Goal: Transaction & Acquisition: Purchase product/service

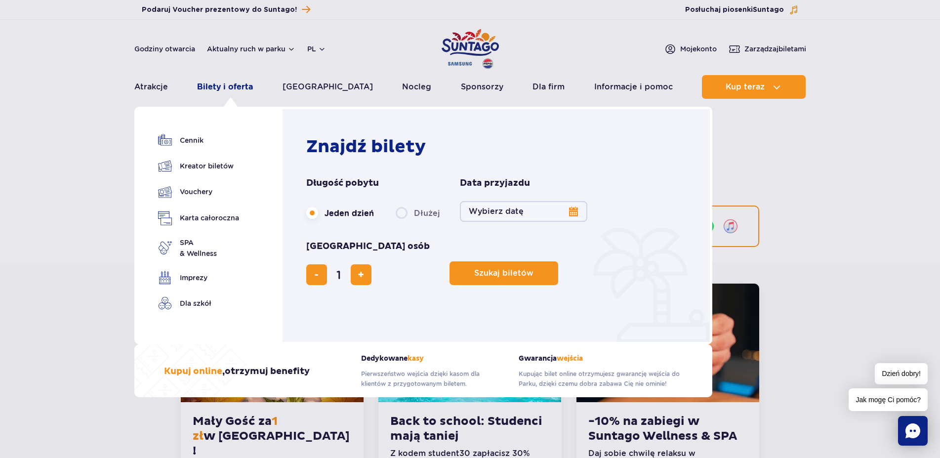
click at [248, 81] on link "Bilety i oferta" at bounding box center [225, 87] width 56 height 24
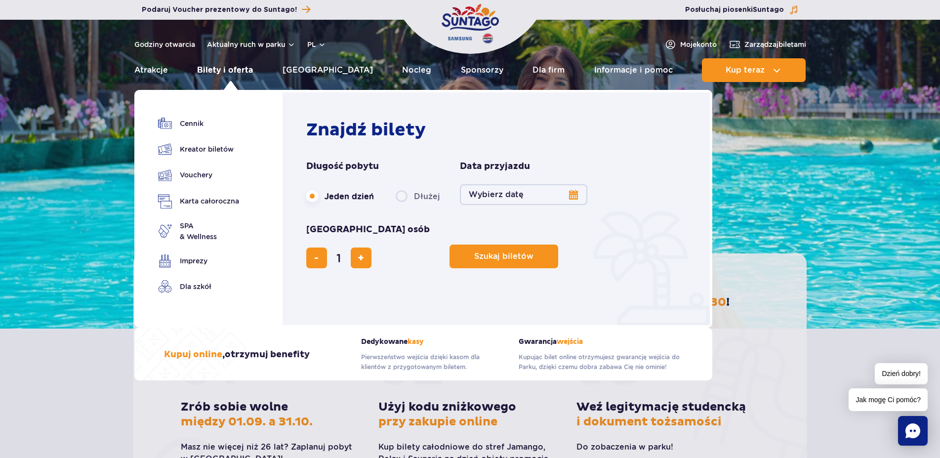
click at [226, 71] on link "Bilety i oferta" at bounding box center [225, 70] width 56 height 24
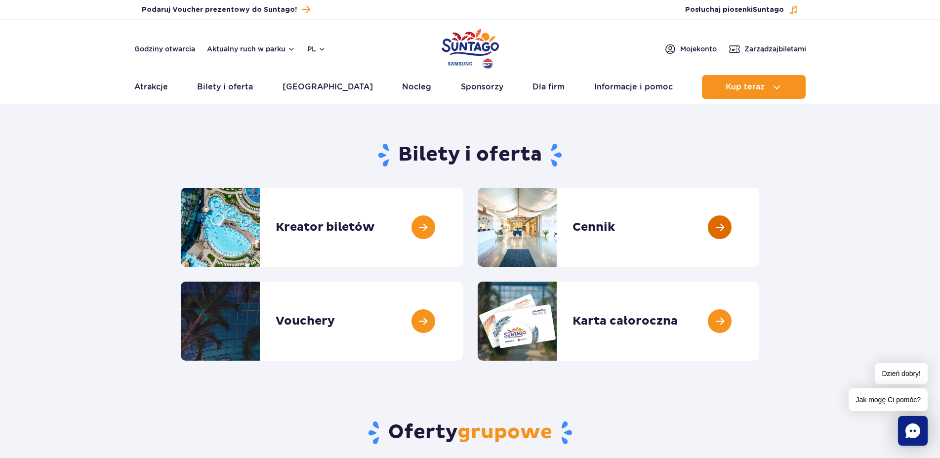
click at [759, 226] on link at bounding box center [759, 227] width 0 height 79
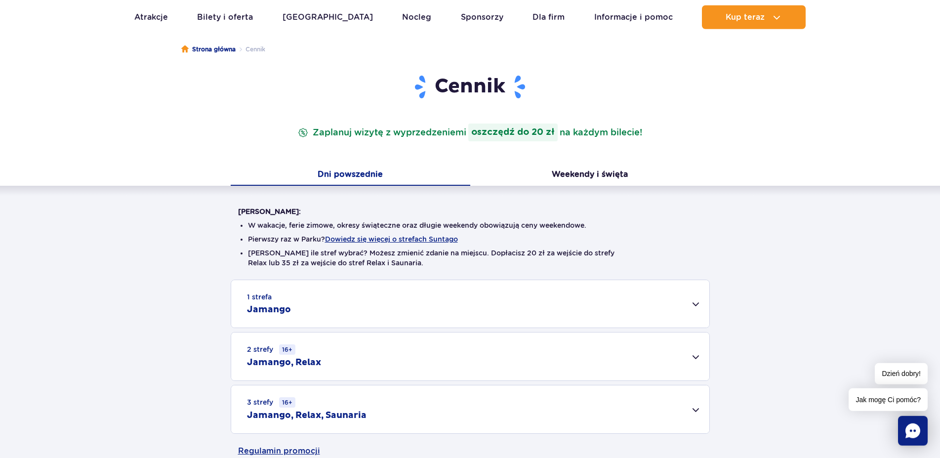
scroll to position [202, 0]
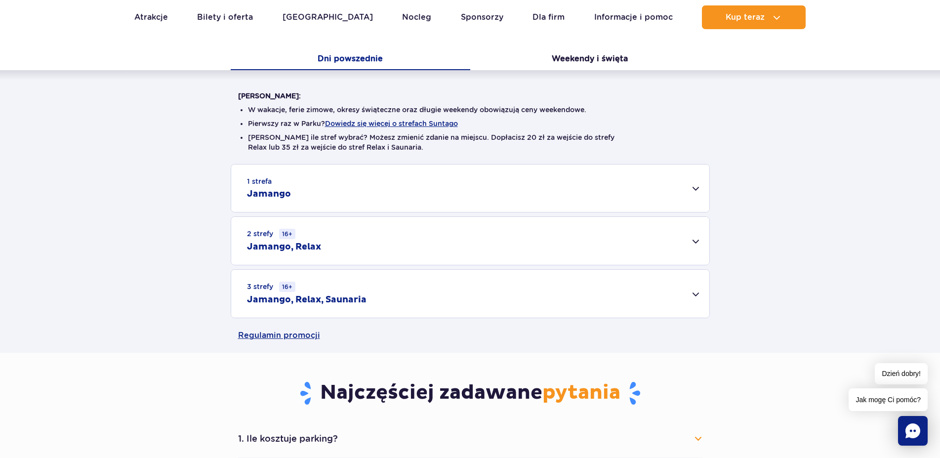
click at [682, 187] on div "1 strefa Jamango" at bounding box center [470, 188] width 478 height 47
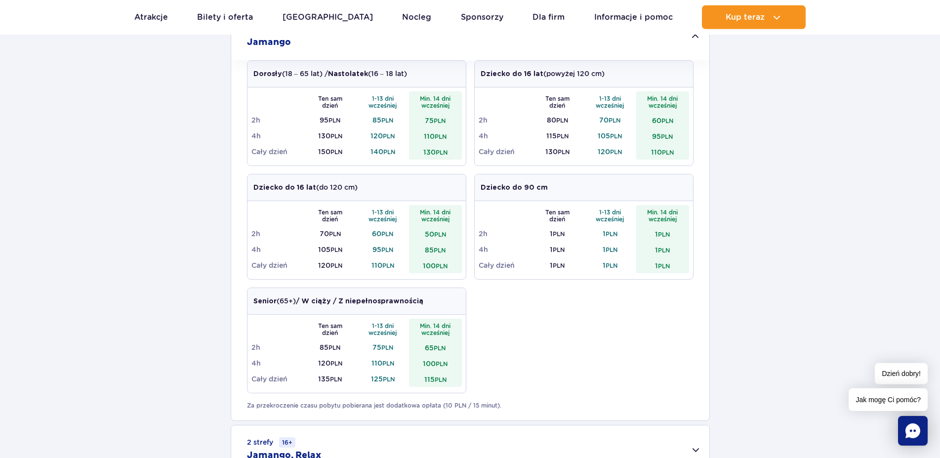
scroll to position [504, 0]
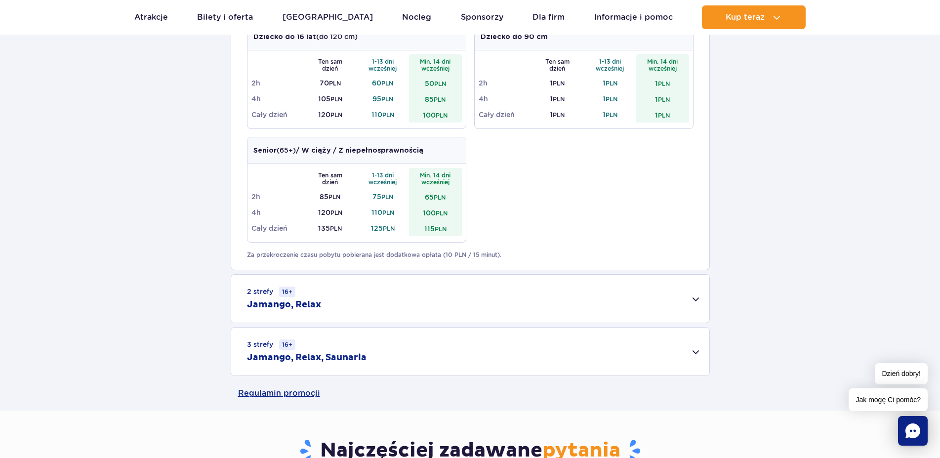
click at [392, 352] on div "3 strefy 16+ Jamango, Relax, Saunaria" at bounding box center [470, 352] width 478 height 48
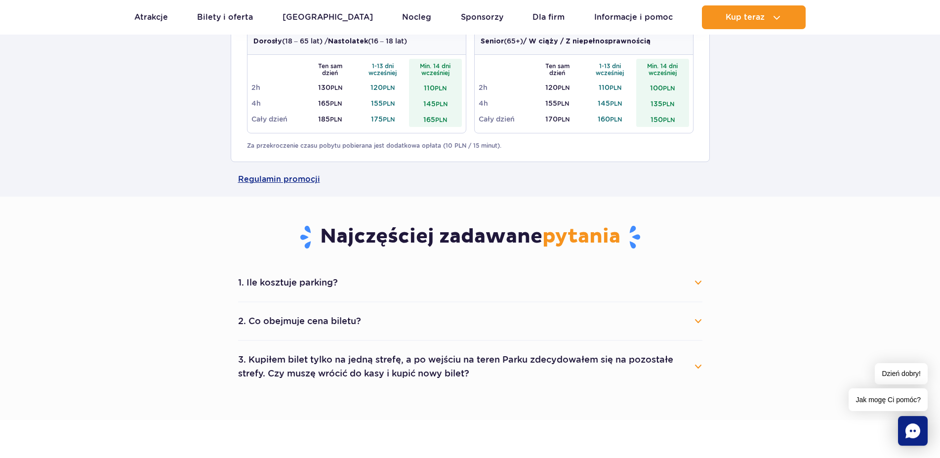
scroll to position [857, 0]
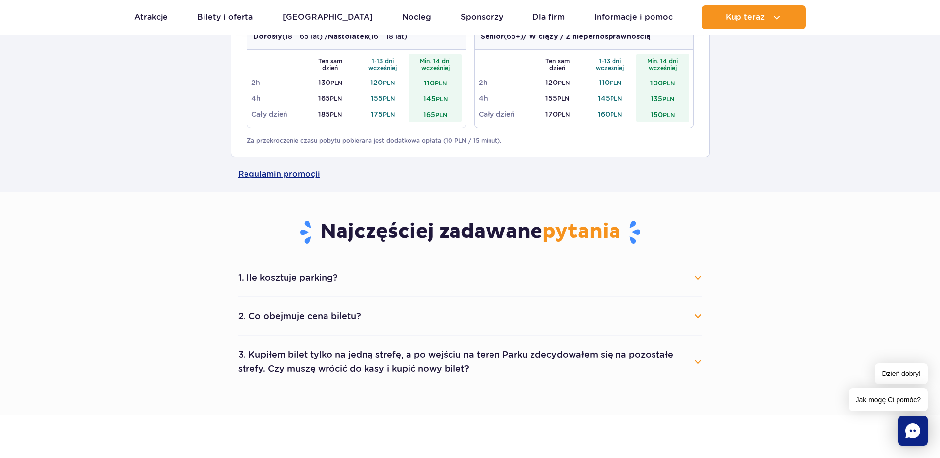
click at [414, 365] on button "3. Kupiłem bilet tylko na jedną strefę, a po wejściu na teren Parku zdecydowałe…" at bounding box center [470, 362] width 464 height 36
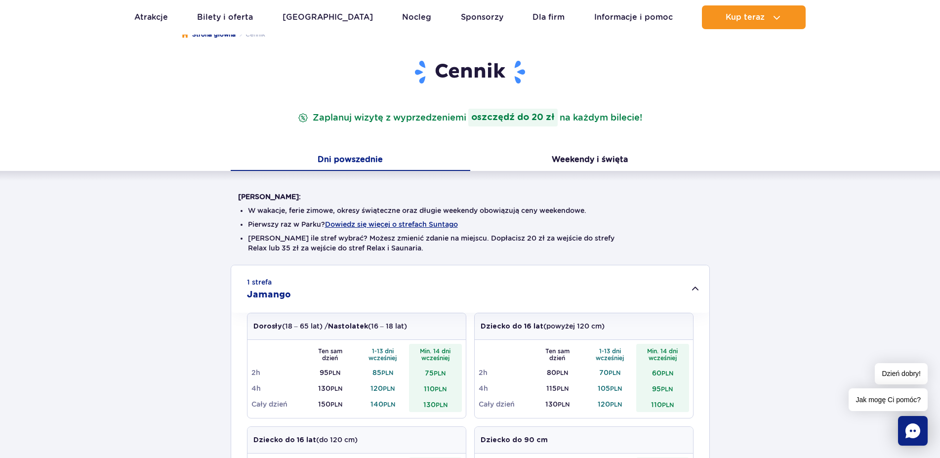
scroll to position [0, 0]
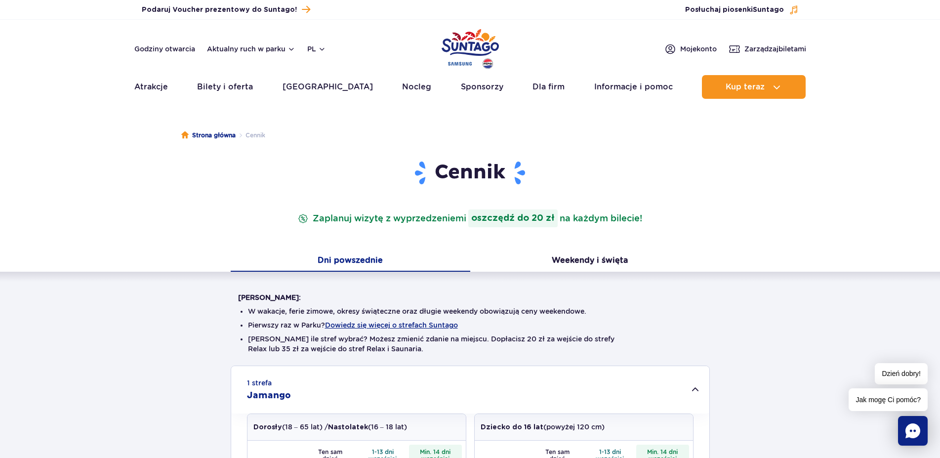
click at [393, 215] on p "Zaplanuj wizytę z wyprzedzeniem i oszczędź do 20 zł na każdym bilecie!" at bounding box center [470, 218] width 348 height 18
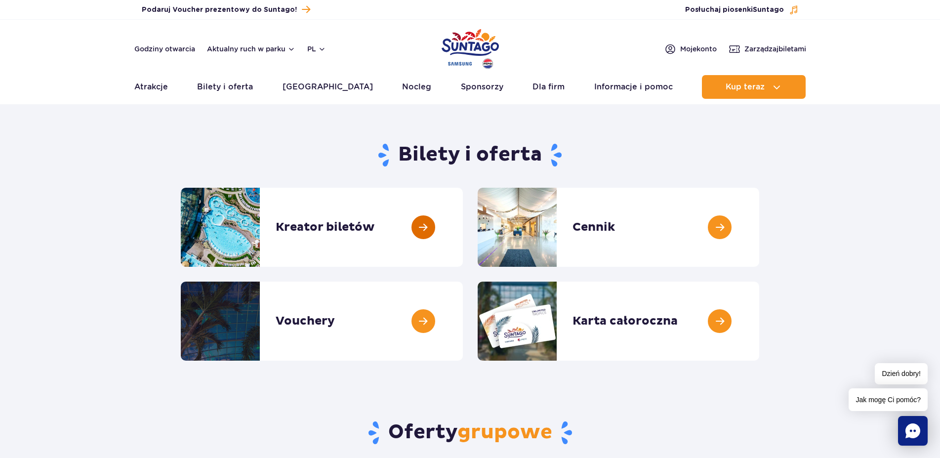
click at [463, 225] on link at bounding box center [463, 227] width 0 height 79
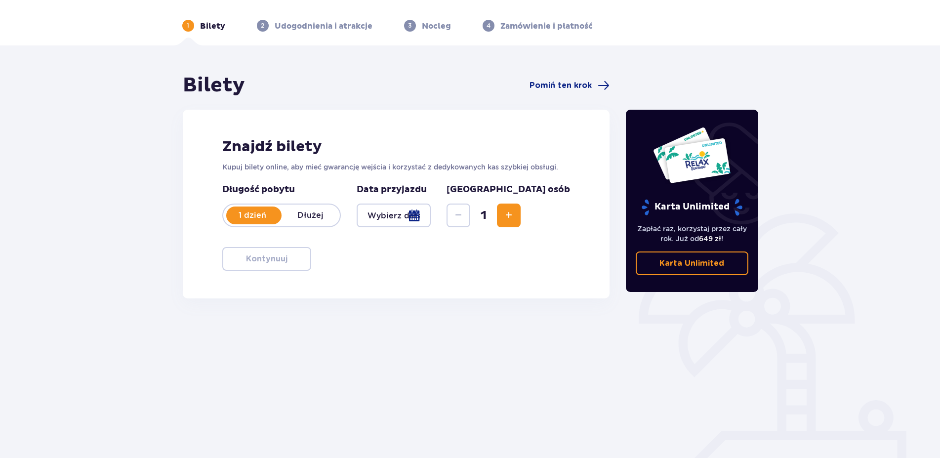
scroll to position [45, 0]
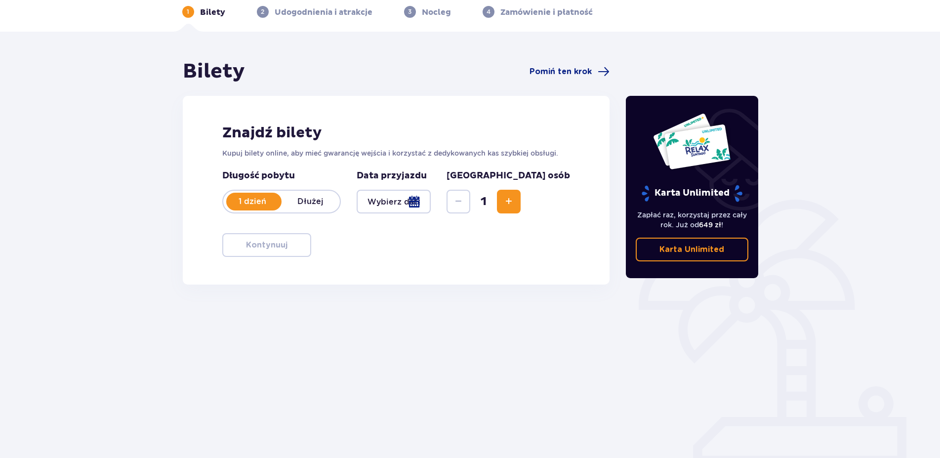
click at [417, 202] on div at bounding box center [394, 202] width 75 height 24
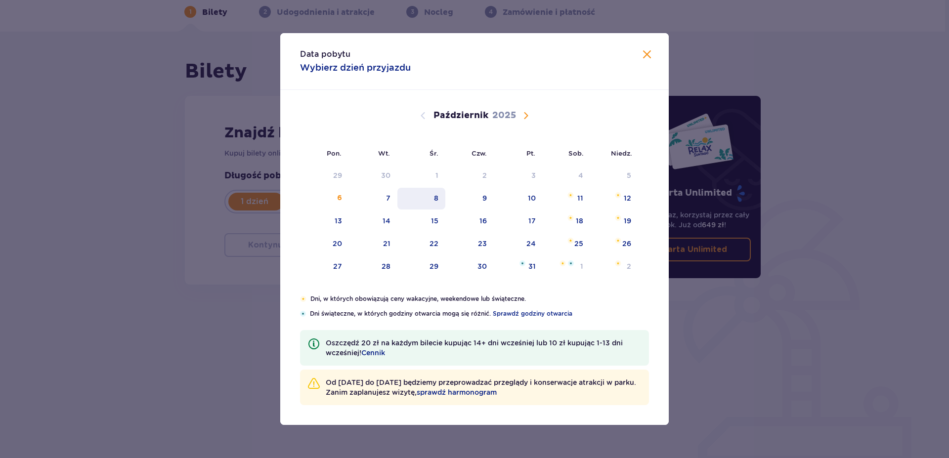
click at [433, 196] on div "8" at bounding box center [421, 199] width 48 height 22
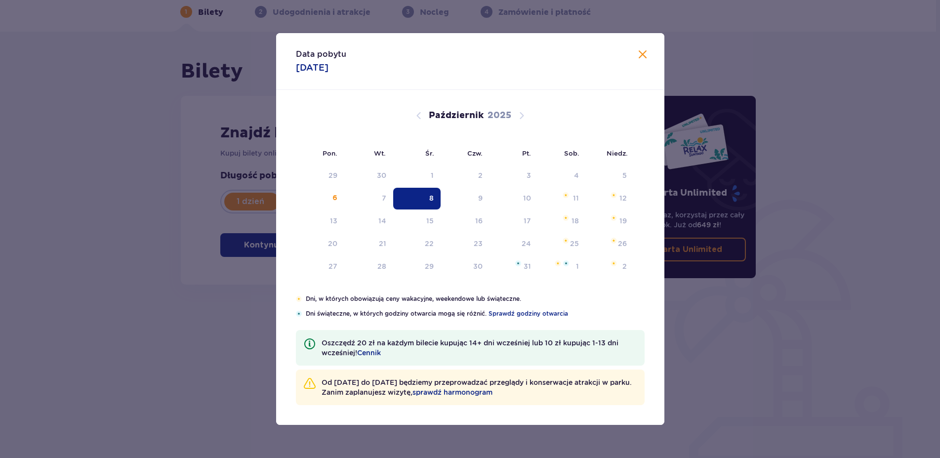
type input "08.10.25"
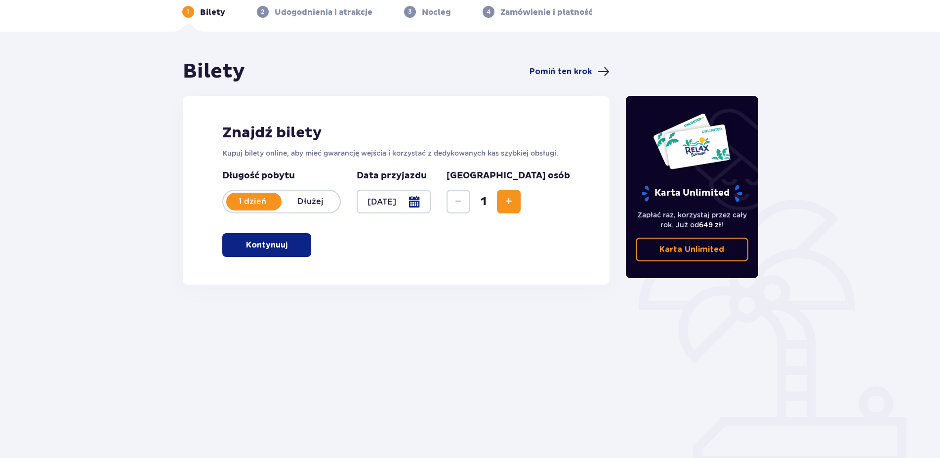
click at [515, 201] on span "Zwiększ" at bounding box center [509, 202] width 12 height 12
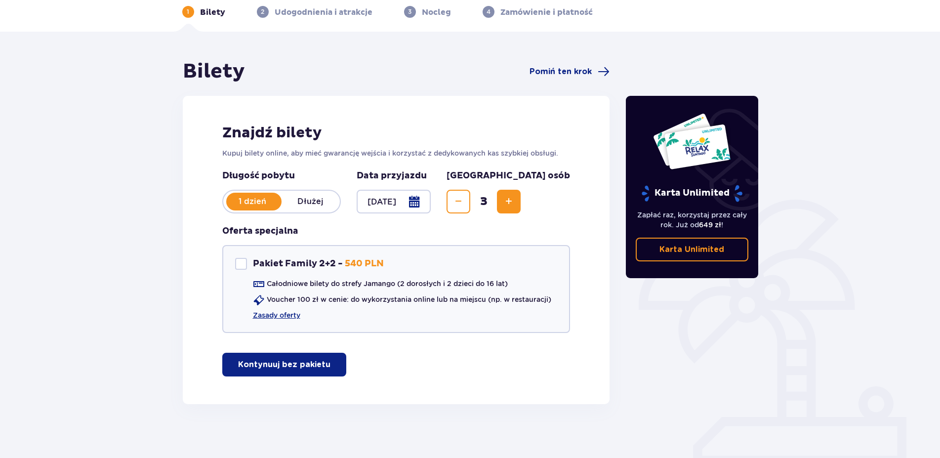
click at [515, 201] on span "Zwiększ" at bounding box center [509, 202] width 12 height 12
click at [241, 263] on div "Pakiet Family 2+2" at bounding box center [241, 264] width 12 height 12
checkbox input "true"
click at [284, 316] on link "Zasady oferty" at bounding box center [276, 315] width 47 height 10
